Goal: Find specific page/section: Find specific page/section

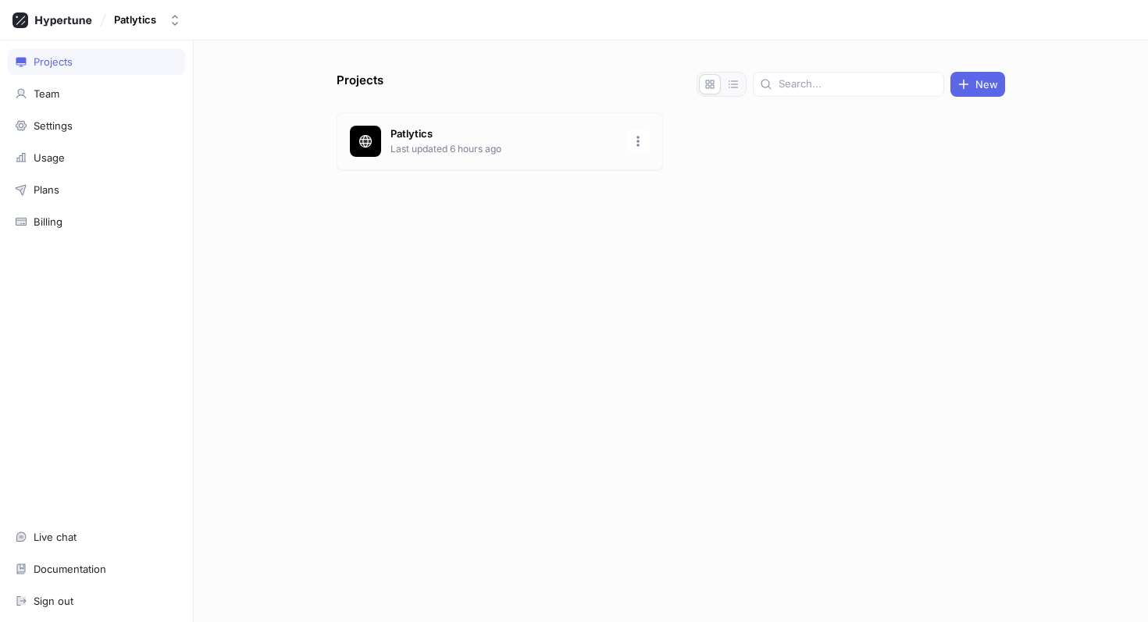
click at [398, 142] on p "Last updated 6 hours ago" at bounding box center [503, 149] width 226 height 14
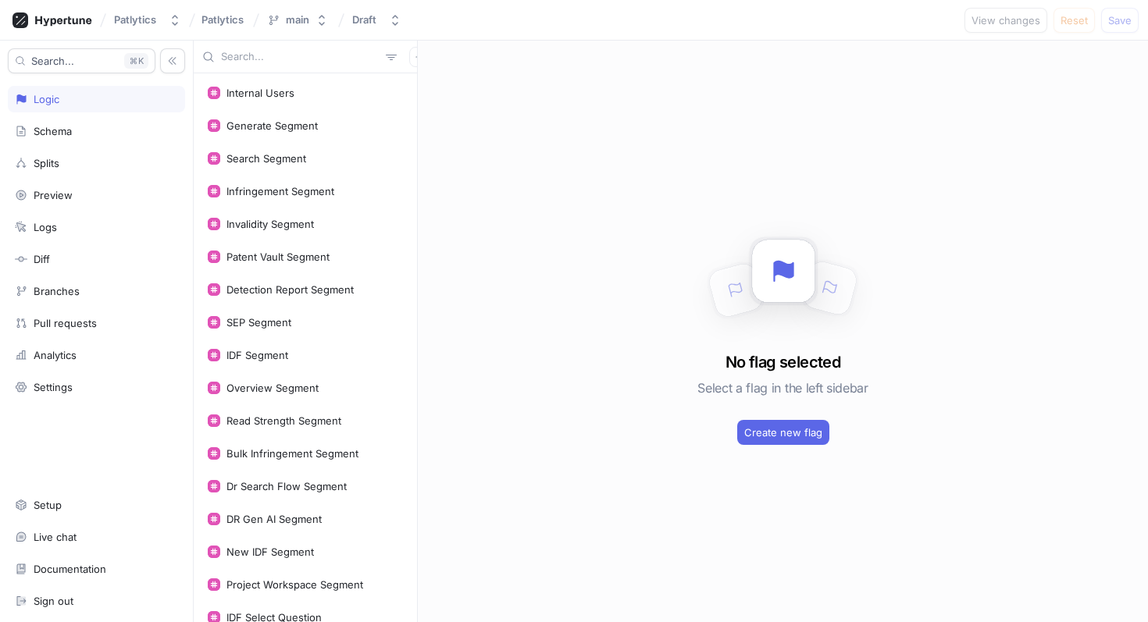
click at [276, 60] on input "text" at bounding box center [300, 57] width 159 height 16
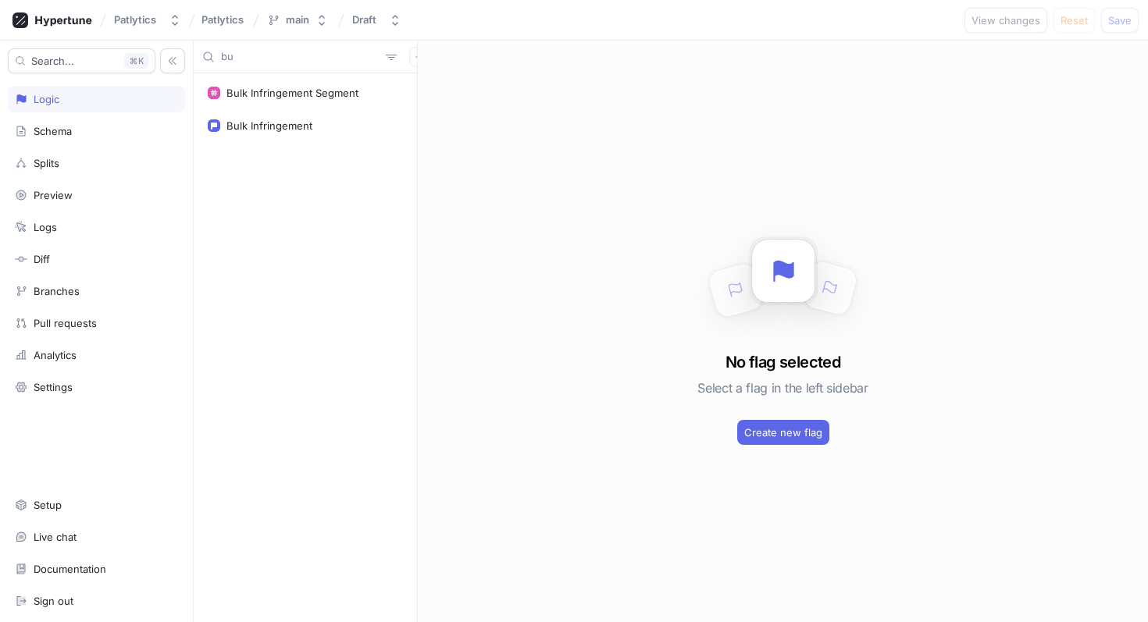
type input "b"
type input "t"
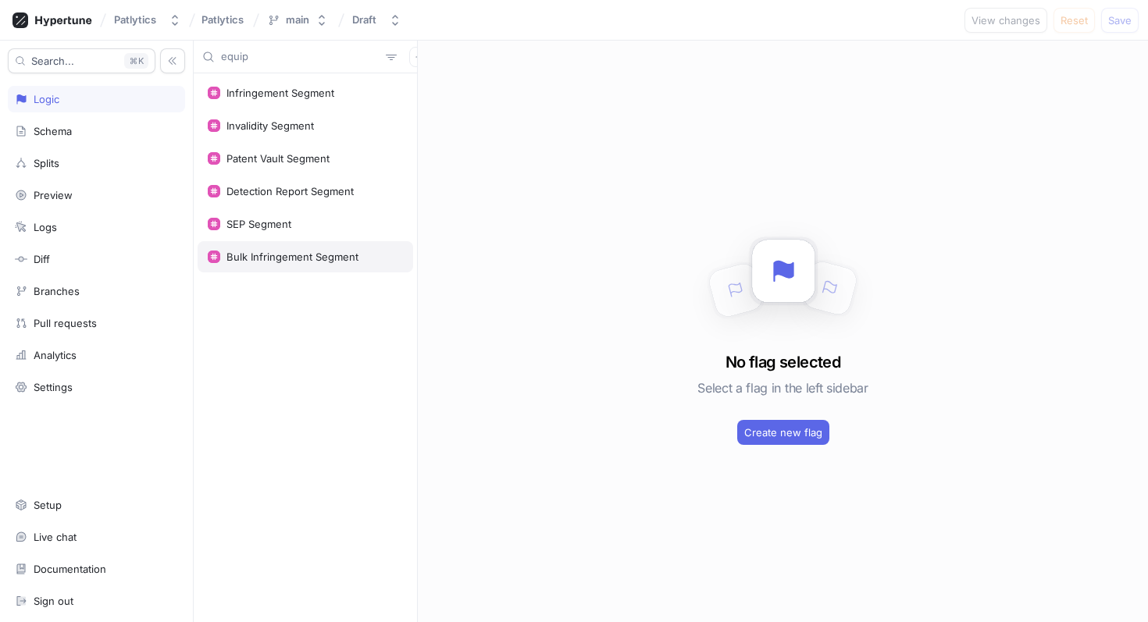
click at [331, 257] on div "Bulk Infringement Segment" at bounding box center [292, 257] width 132 height 12
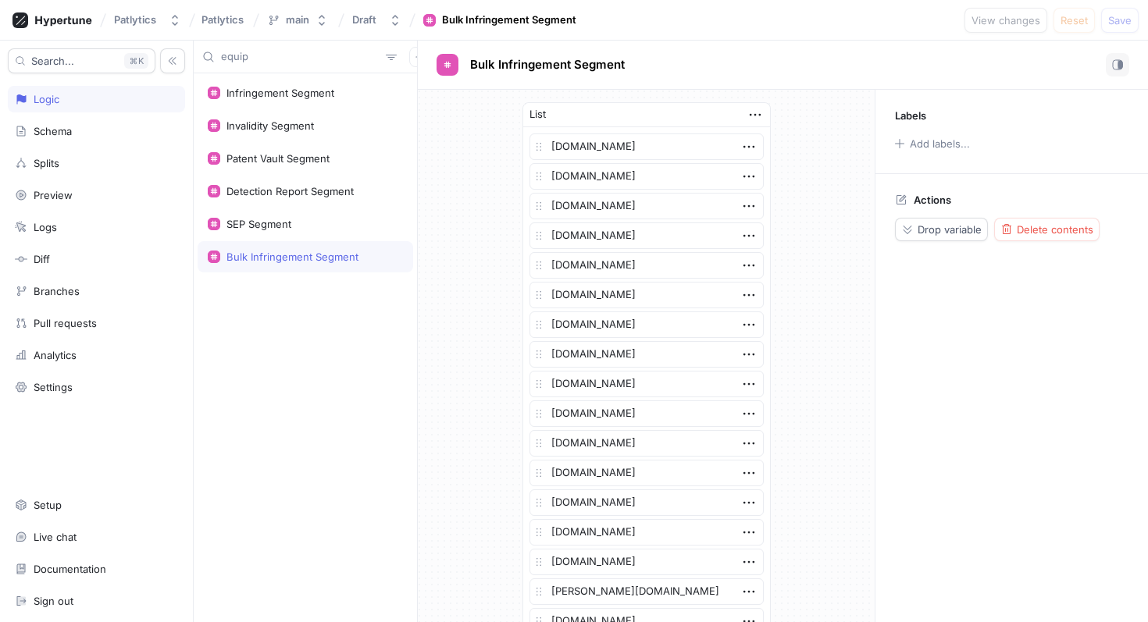
click at [231, 55] on input "equip" at bounding box center [300, 57] width 159 height 16
type input "i"
type textarea "x"
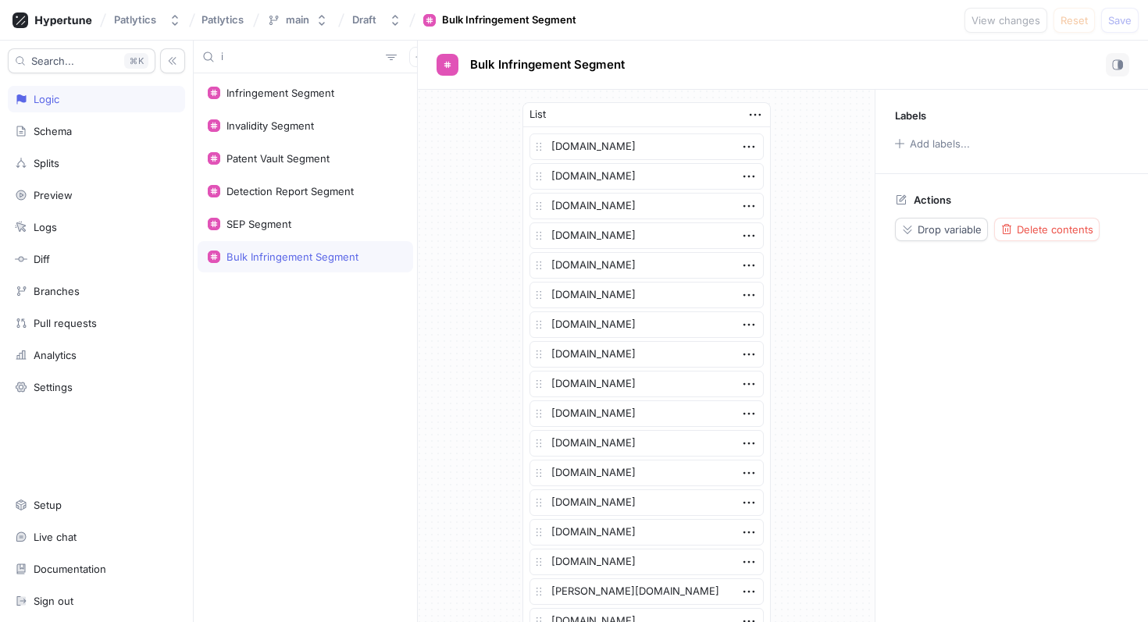
type input "in"
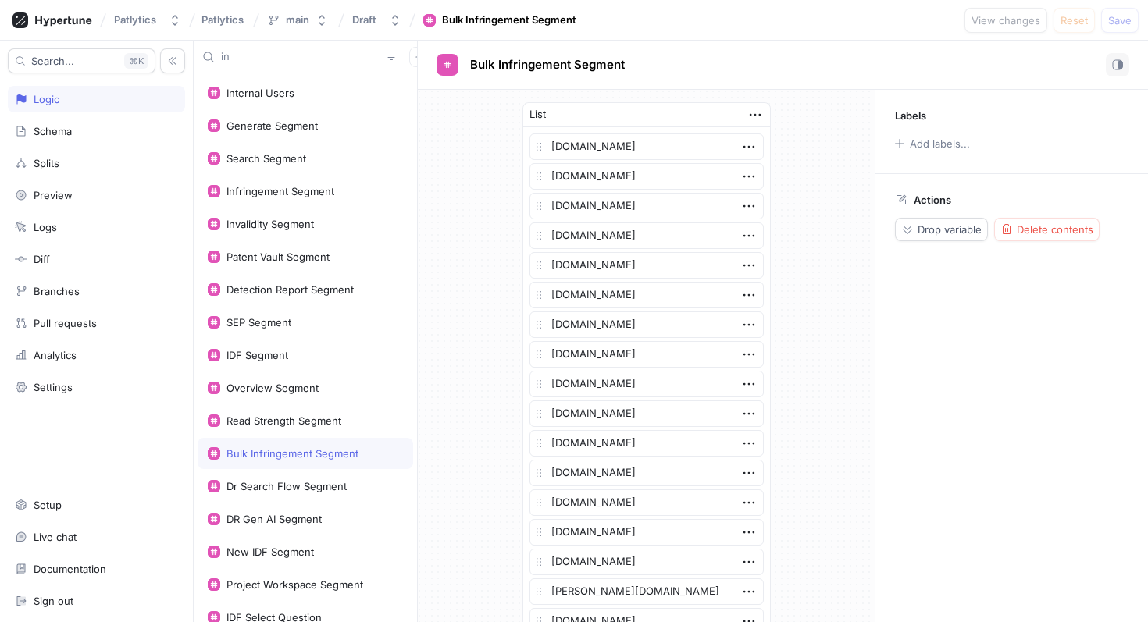
type textarea "x"
type input "infr"
type textarea "x"
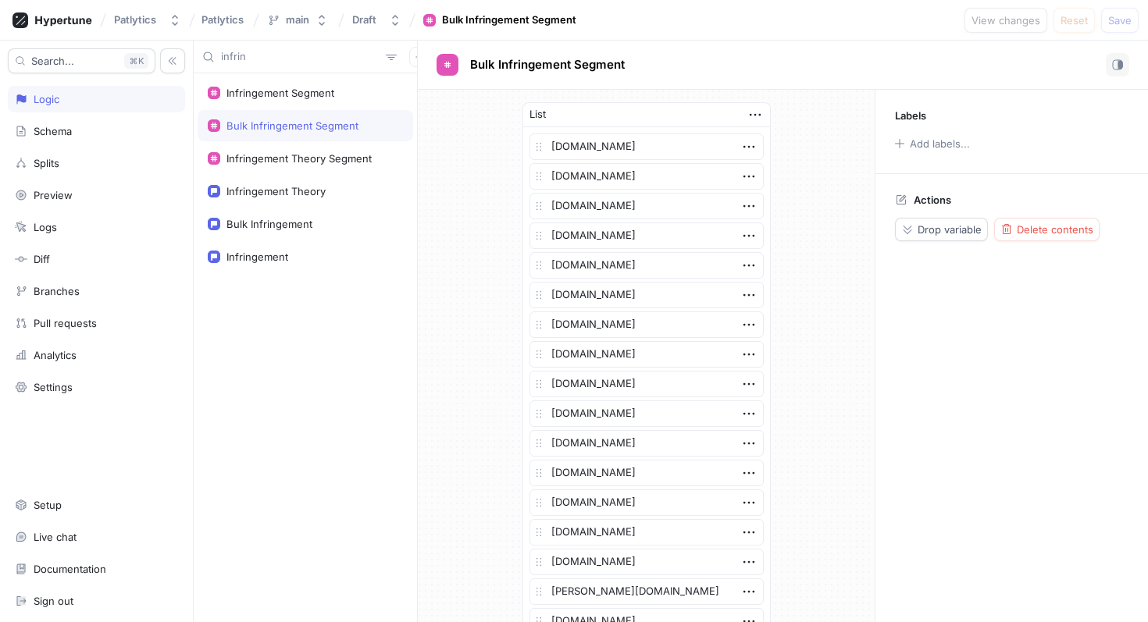
type input "infring"
type textarea "x"
type input "infringem"
type textarea "x"
type input "infrin"
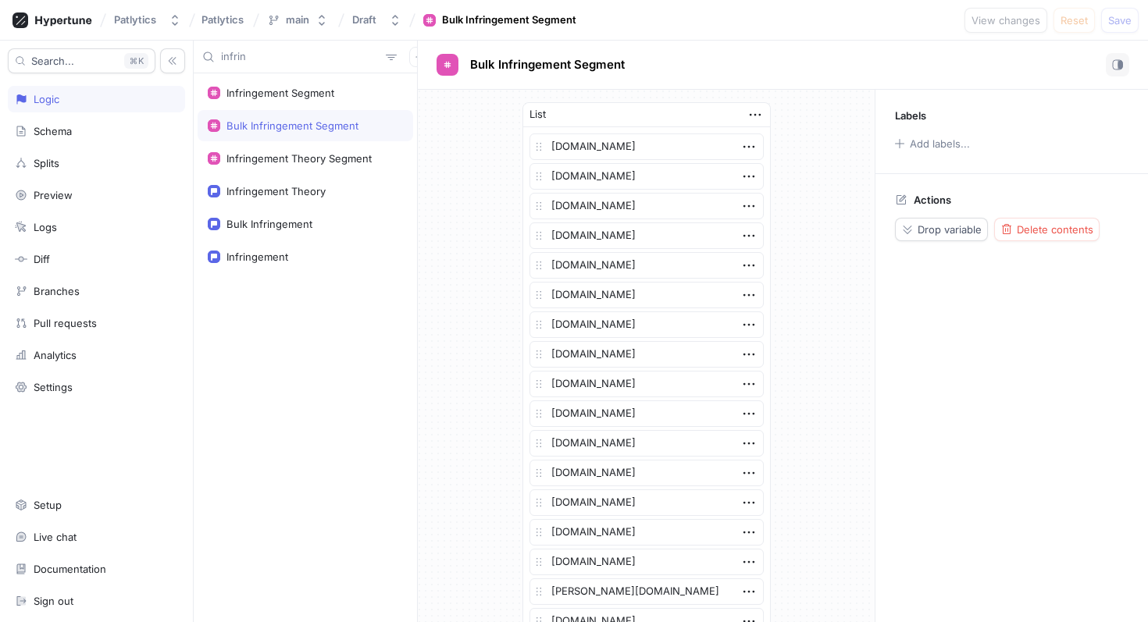
type textarea "x"
type input "infri"
type textarea "x"
type input "infr"
type textarea "x"
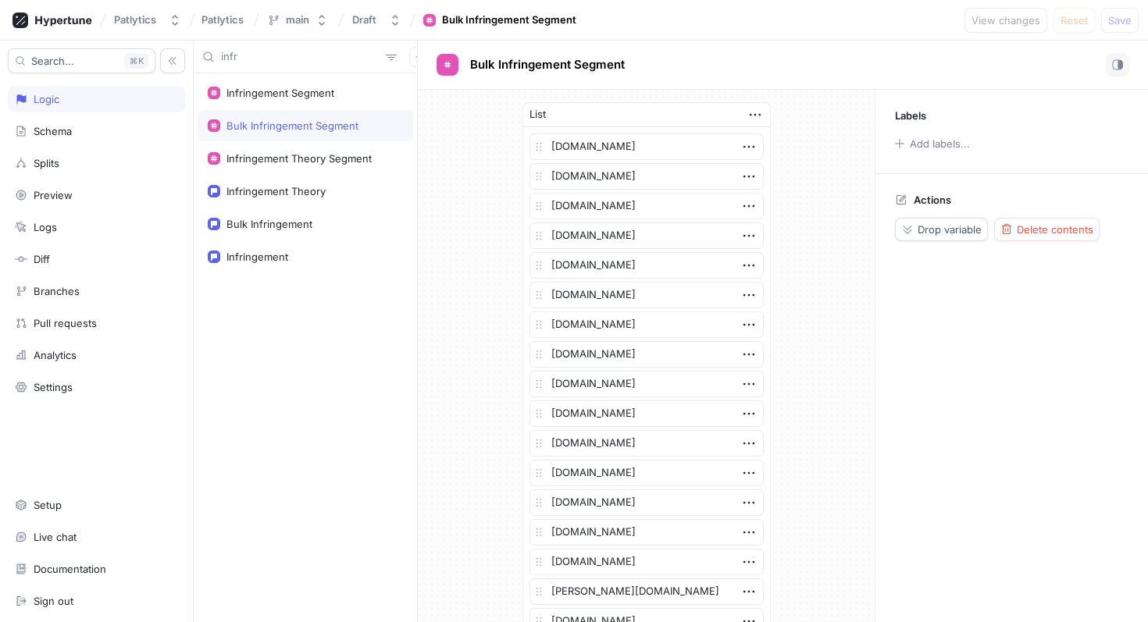
type input "inf"
type textarea "x"
type input "in"
type textarea "x"
type input "i"
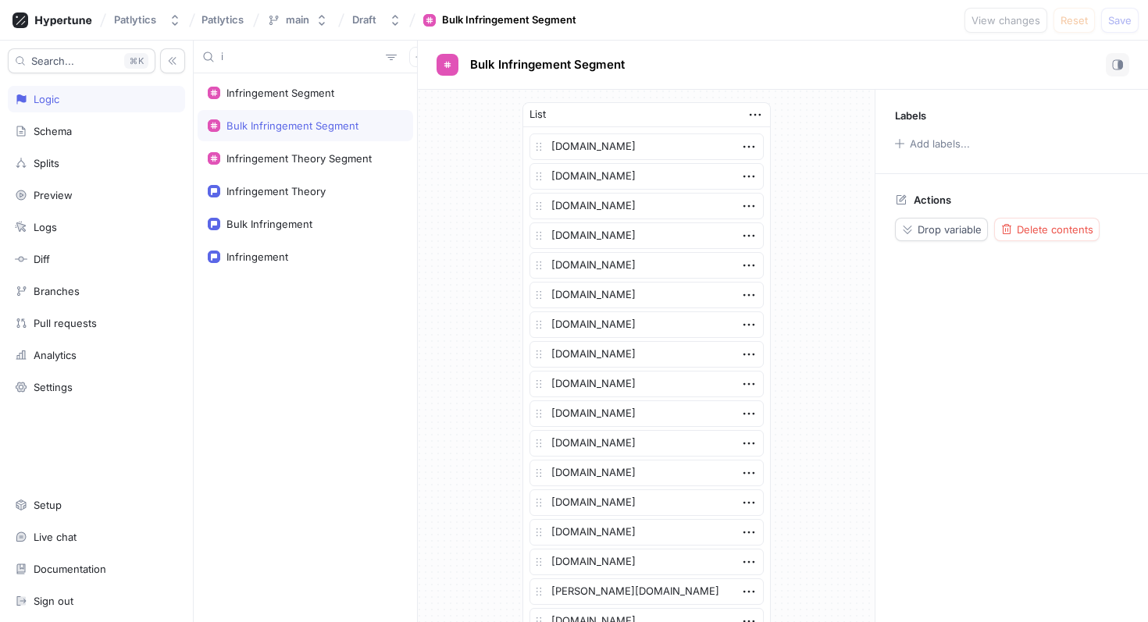
type textarea "x"
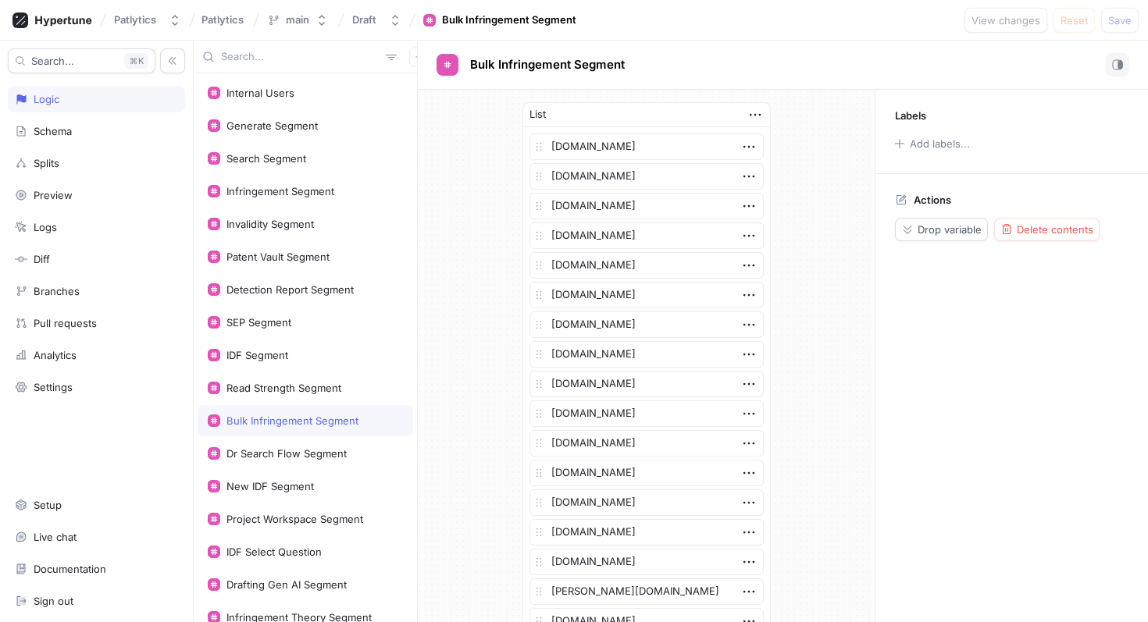
type textarea "x"
type input "hea"
type textarea "x"
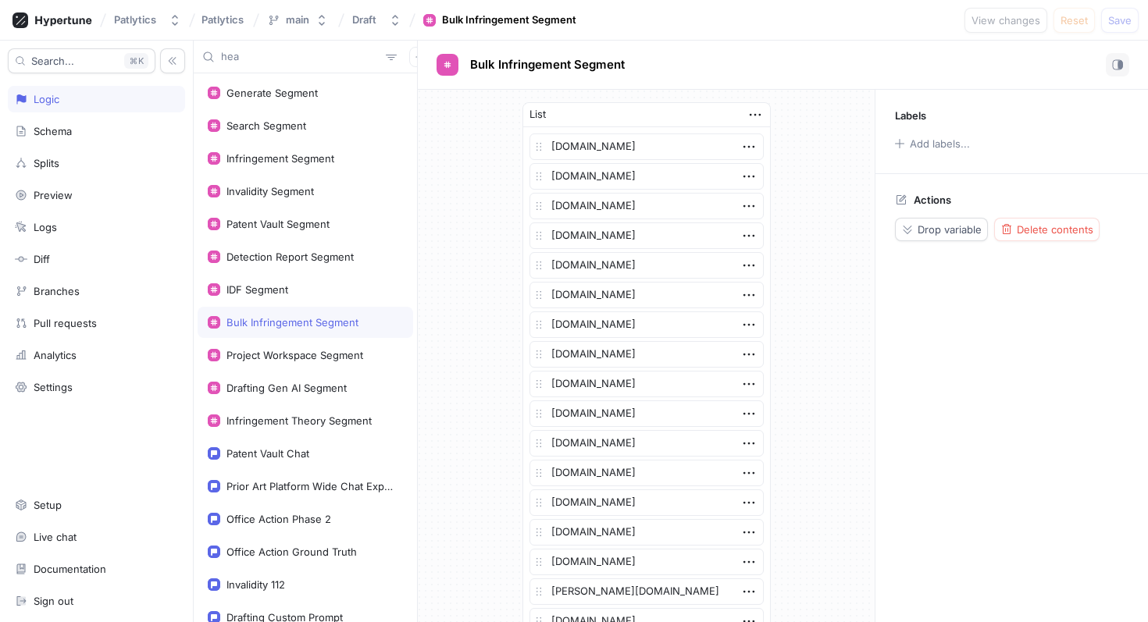
type input "heat"
type textarea "x"
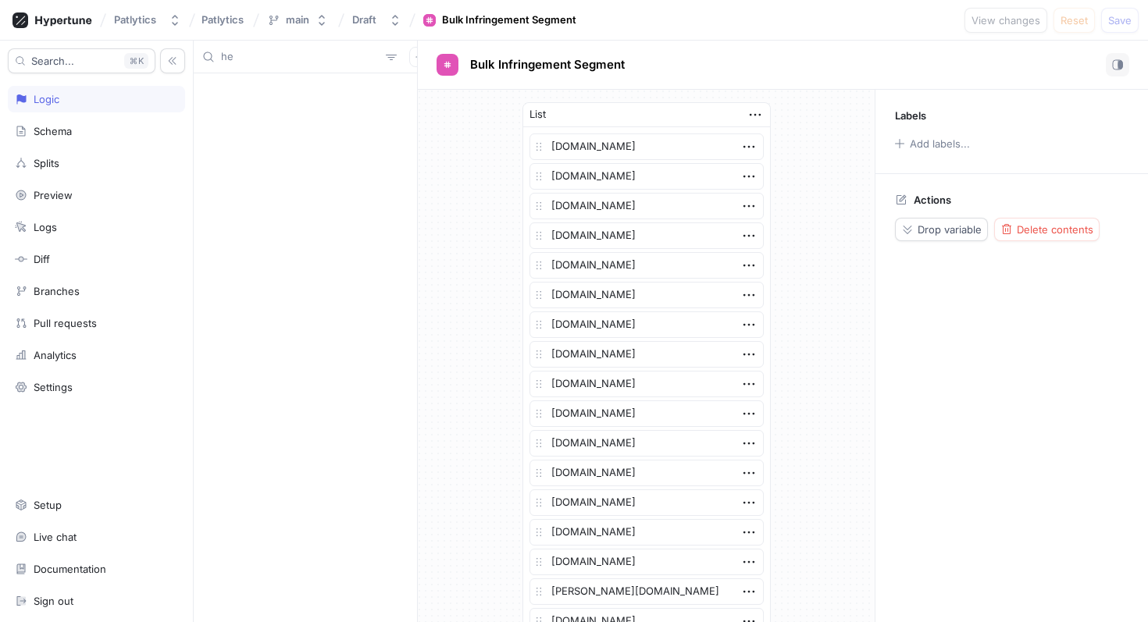
type input "h"
type textarea "x"
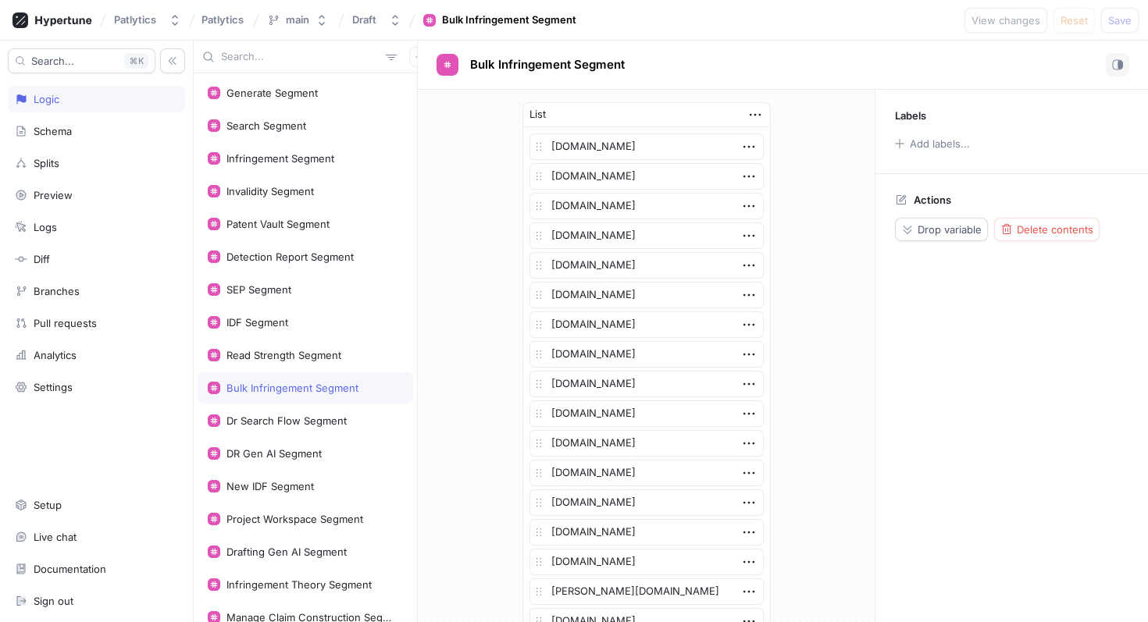
type textarea "x"
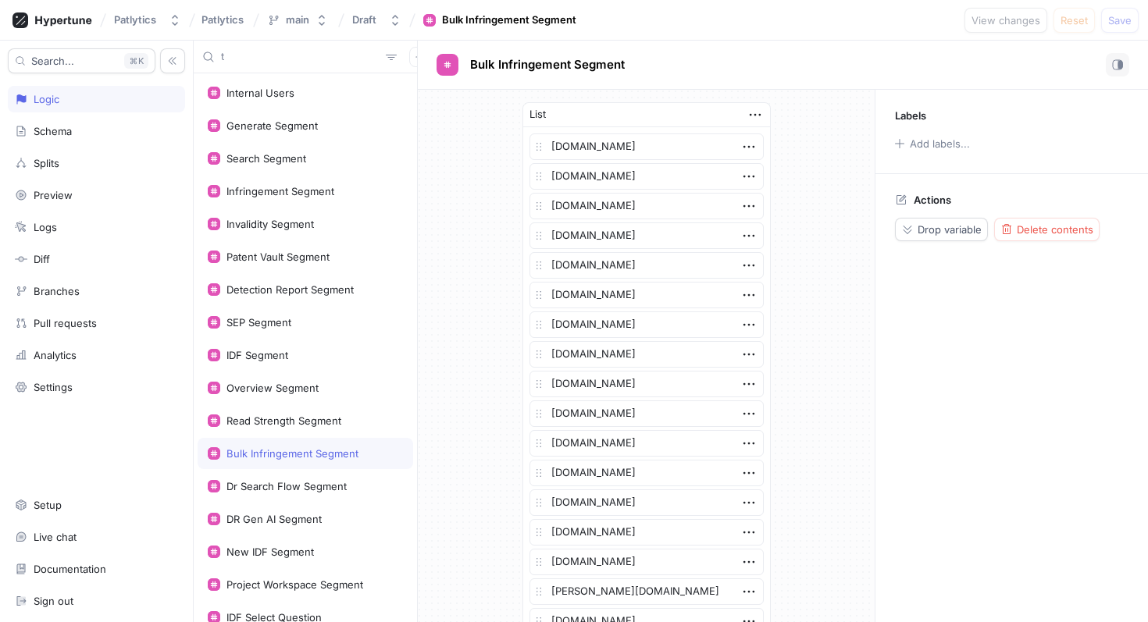
type input "tr"
type textarea "x"
type input "tria"
type textarea "x"
type input "triag"
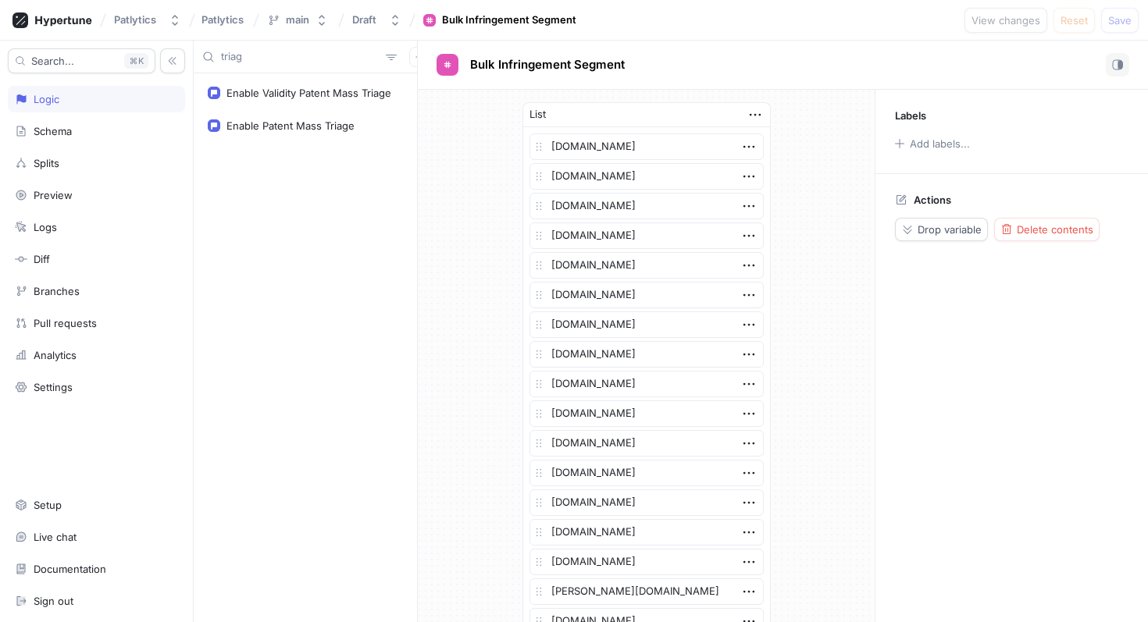
type textarea "x"
type input "triage"
type textarea "x"
click at [244, 119] on div "Enable Patent Mass Triage" at bounding box center [306, 125] width 216 height 31
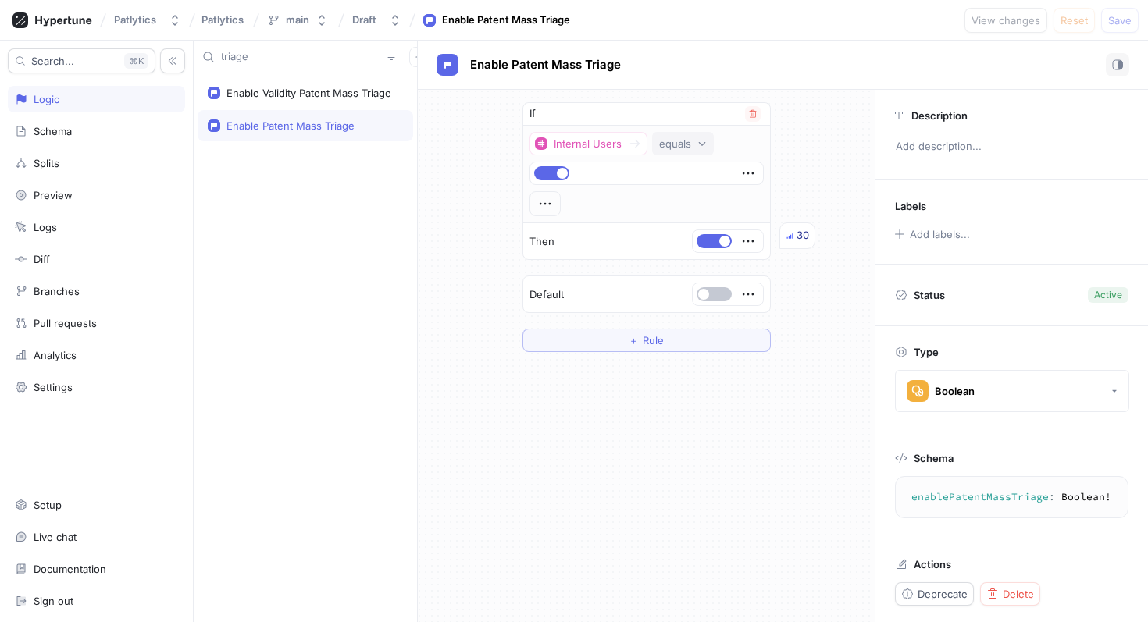
click at [667, 138] on div "equals" at bounding box center [675, 143] width 32 height 13
click at [299, 66] on div "triage" at bounding box center [305, 57] width 223 height 33
click at [290, 54] on input "triage" at bounding box center [300, 57] width 159 height 16
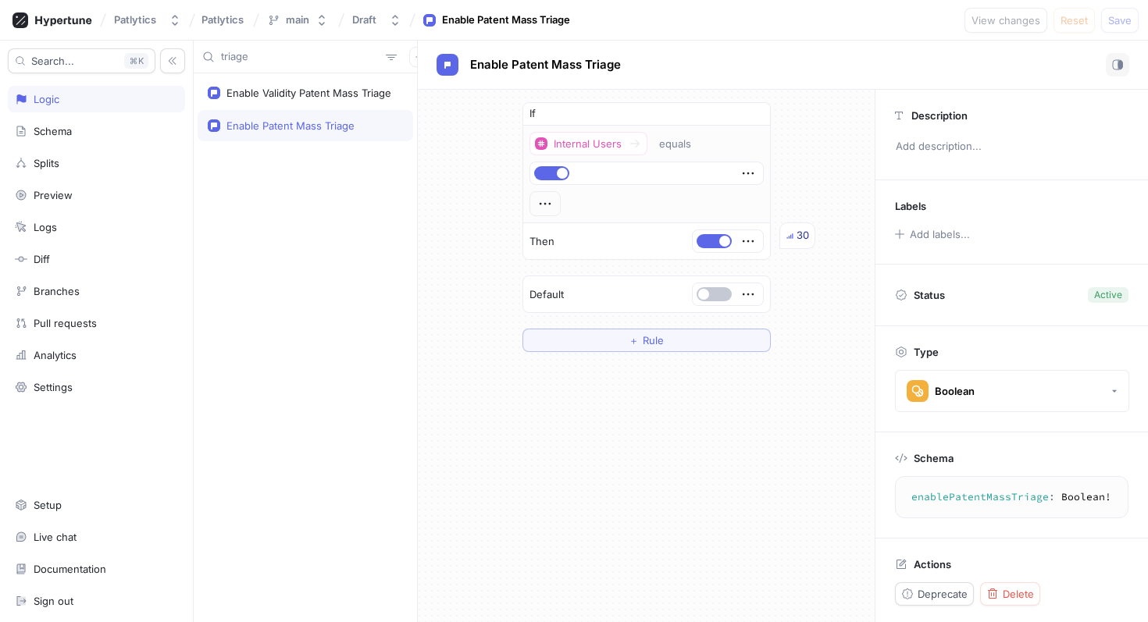
click at [290, 54] on input "triage" at bounding box center [300, 57] width 159 height 16
type input "o"
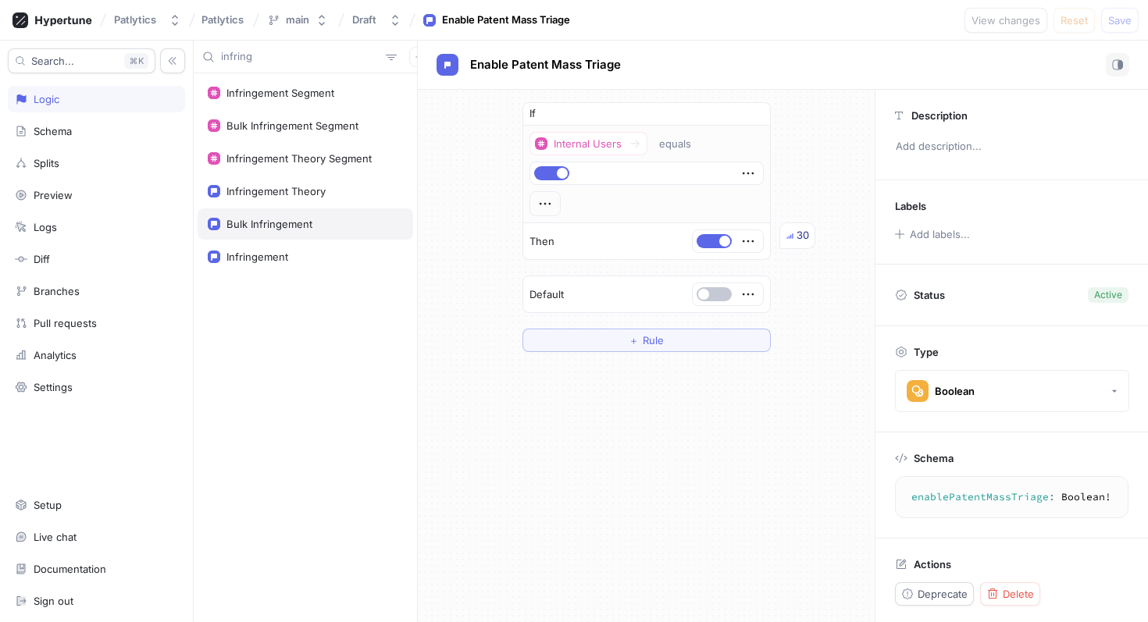
type input "infring"
click at [297, 221] on div "Bulk Infringement" at bounding box center [269, 224] width 86 height 12
type textarea "bulkInfringement: Boolean!"
